Goal: Information Seeking & Learning: Check status

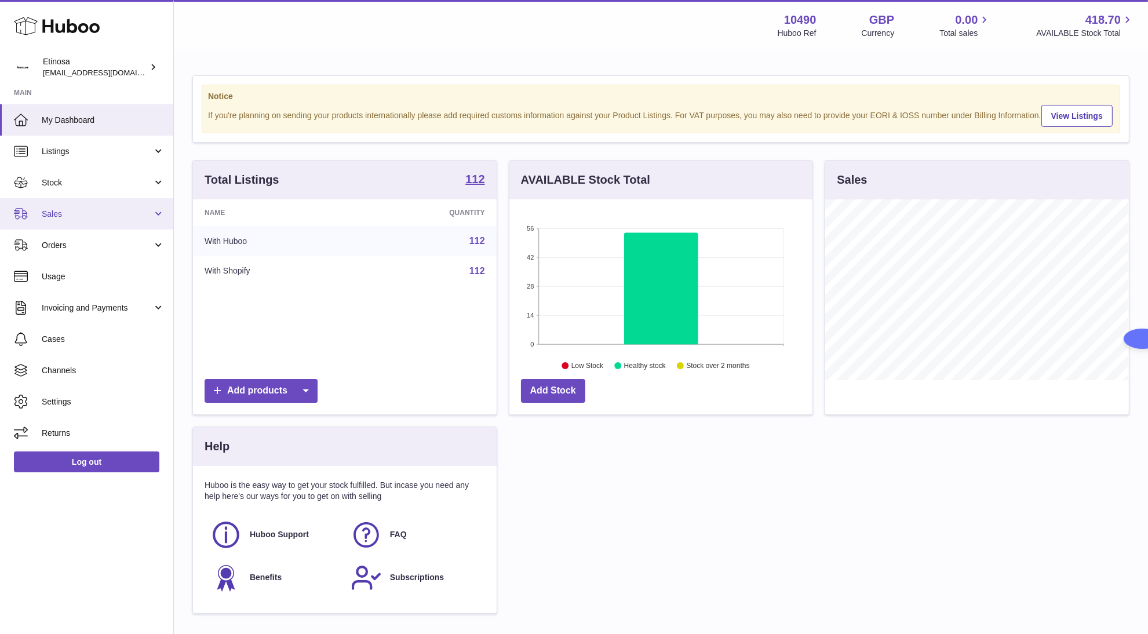
drag, startPoint x: 89, startPoint y: 213, endPoint x: 103, endPoint y: 216, distance: 14.8
click at [89, 213] on span "Sales" at bounding box center [97, 214] width 111 height 11
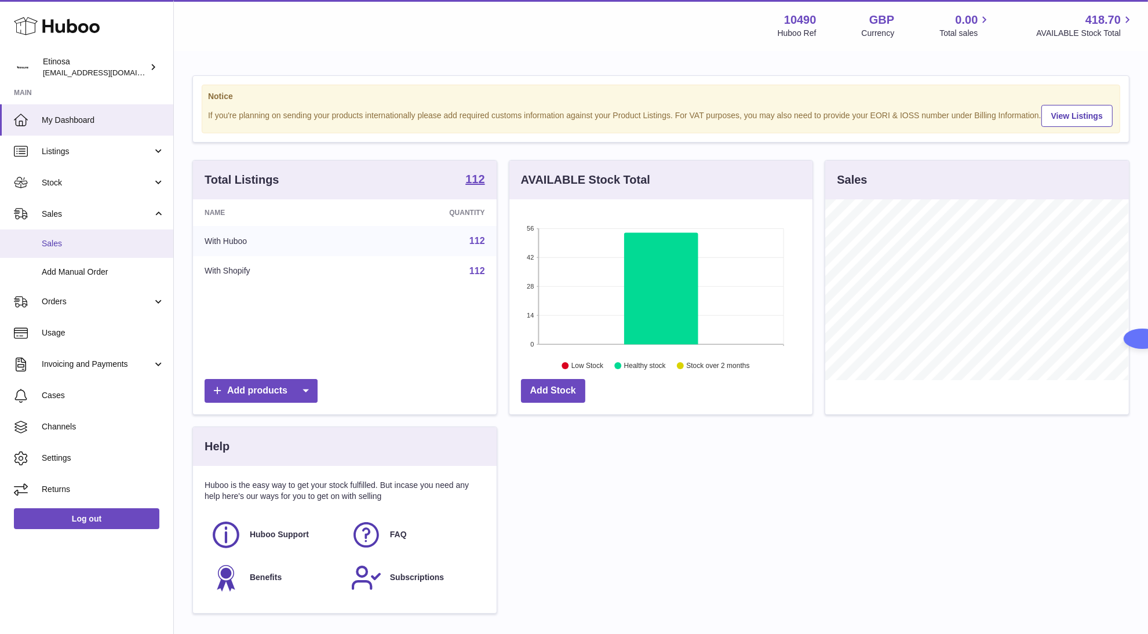
click at [107, 247] on span "Sales" at bounding box center [103, 243] width 123 height 11
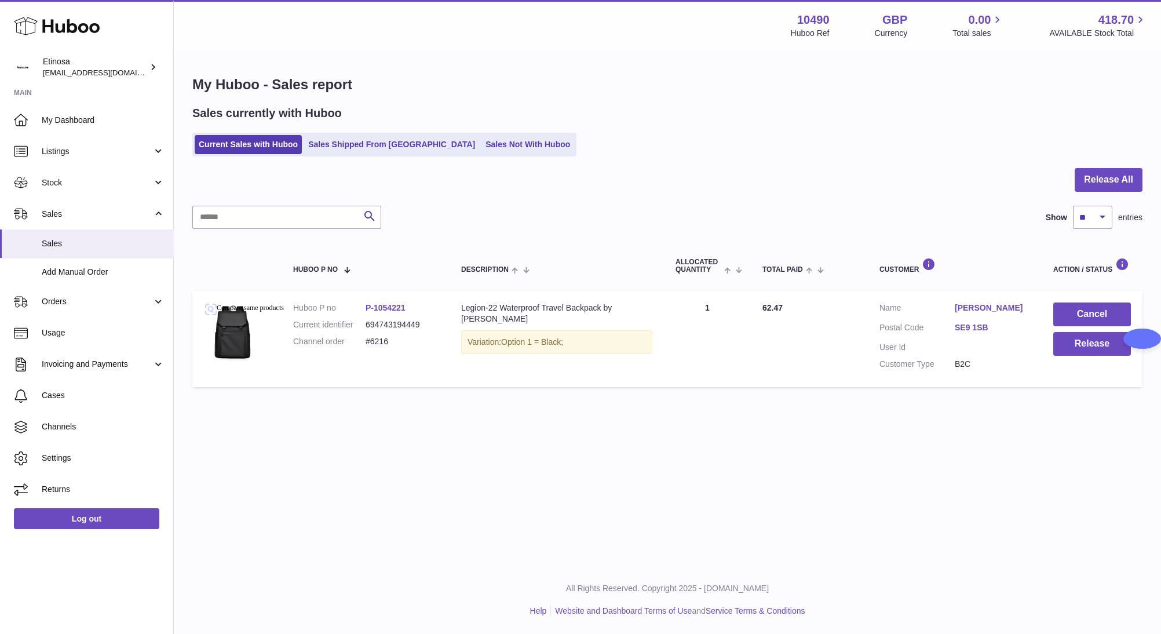
click at [562, 491] on div "Menu Huboo 10490 Huboo Ref GBP Currency 0.00 Total sales 418.70 AVAILABLE Stock…" at bounding box center [667, 282] width 987 height 565
drag, startPoint x: 435, startPoint y: 428, endPoint x: 349, endPoint y: 260, distance: 188.4
click at [435, 427] on div "Menu Huboo 10490 Huboo Ref GBP Currency 0.00 Total sales 418.70 AVAILABLE Stock…" at bounding box center [667, 282] width 987 height 565
drag, startPoint x: 412, startPoint y: 342, endPoint x: 368, endPoint y: 345, distance: 44.1
click at [367, 345] on dd "#6216" at bounding box center [402, 341] width 72 height 11
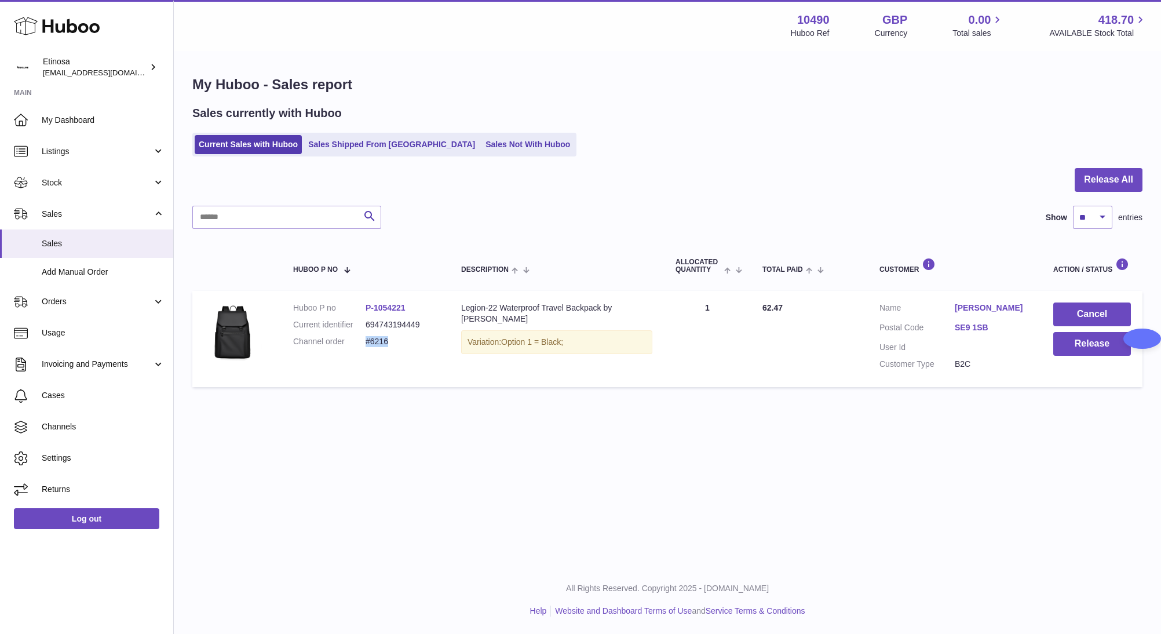
copy dd "#6216"
click at [694, 527] on div "Menu Huboo 10490 Huboo Ref GBP Currency 0.00 Total sales 418.70 AVAILABLE Stock…" at bounding box center [667, 282] width 987 height 565
